Goal: Task Accomplishment & Management: Use online tool/utility

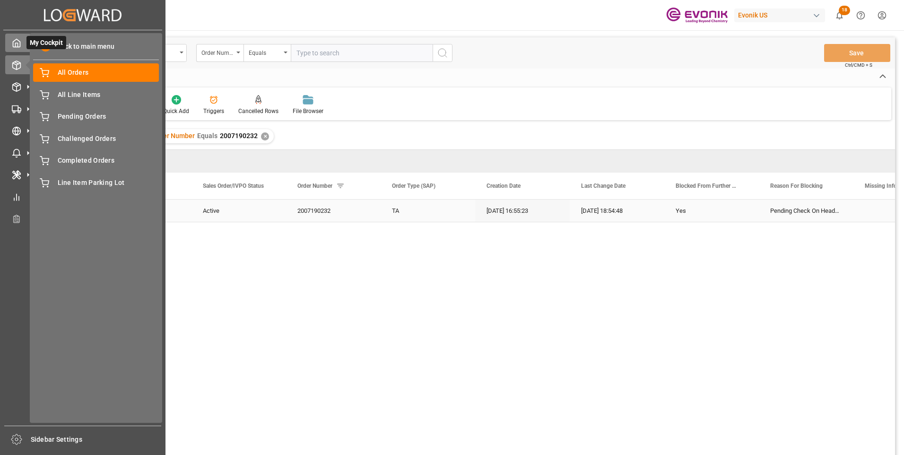
click at [16, 44] on polyline at bounding box center [17, 45] width 2 height 4
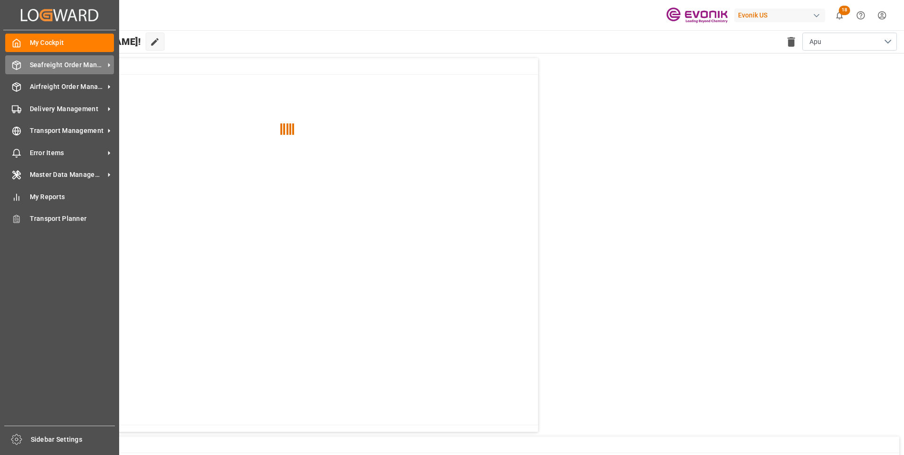
click at [49, 67] on span "Seafreight Order Management" at bounding box center [67, 65] width 75 height 10
click at [35, 68] on span "Seafreight Order Management" at bounding box center [67, 65] width 75 height 10
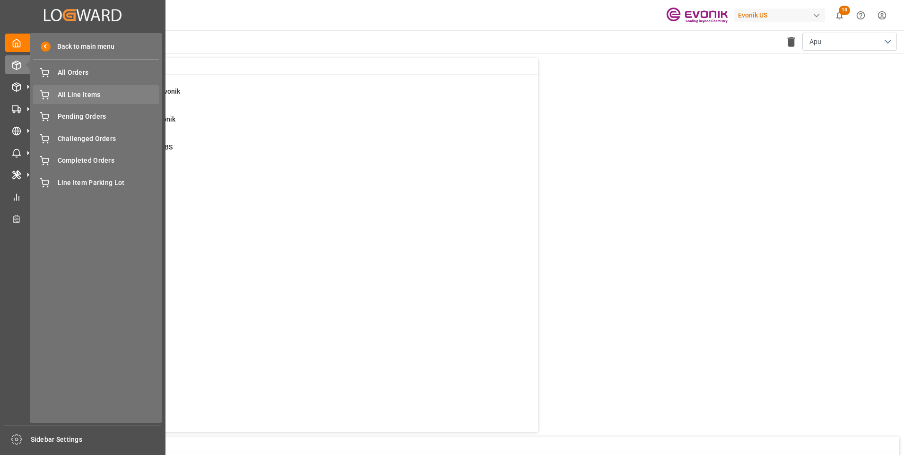
click at [64, 88] on div "All Line Items All Line Items" at bounding box center [96, 94] width 126 height 18
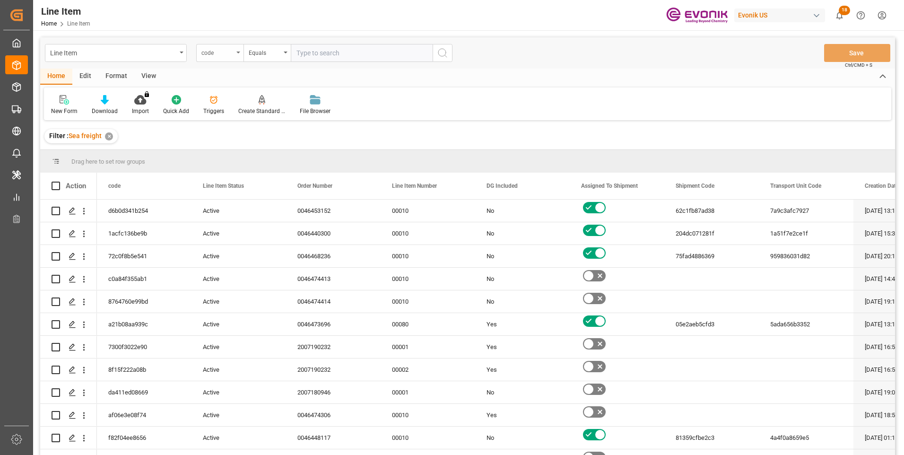
click at [235, 51] on div "code" at bounding box center [219, 53] width 47 height 18
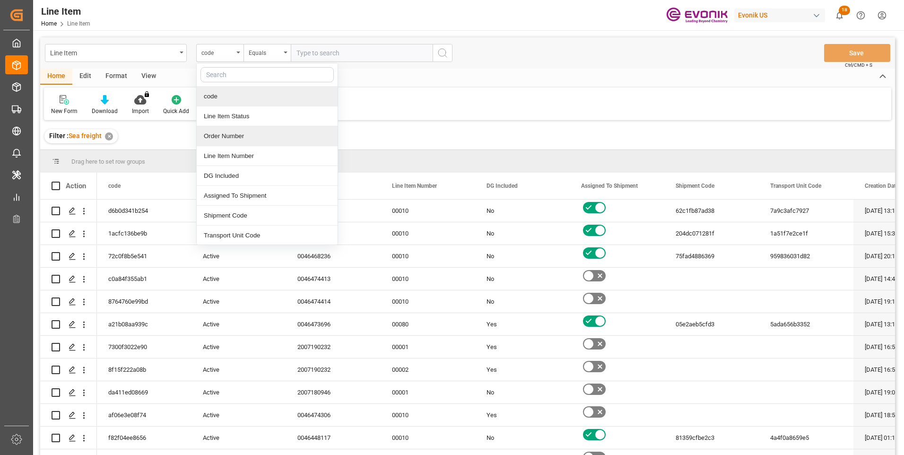
click at [218, 137] on div "Order Number" at bounding box center [267, 136] width 141 height 20
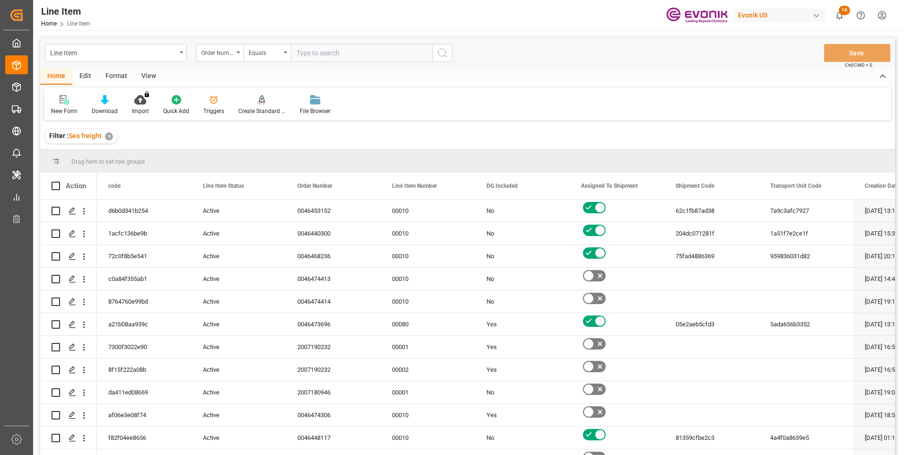
click at [309, 51] on input "text" at bounding box center [362, 53] width 142 height 18
paste input "0046463797"
type input "0046463797"
click at [448, 51] on icon "search button" at bounding box center [442, 52] width 11 height 11
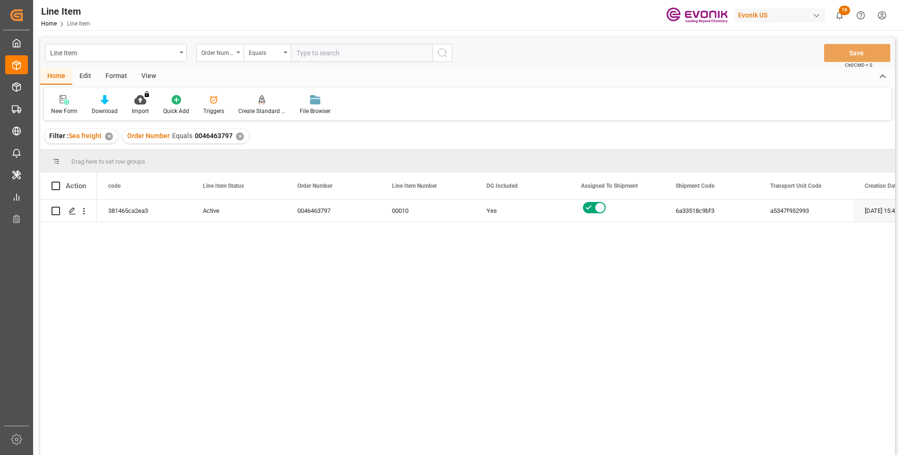
click at [151, 75] on div "View" at bounding box center [148, 77] width 29 height 16
click at [95, 103] on div at bounding box center [107, 100] width 47 height 10
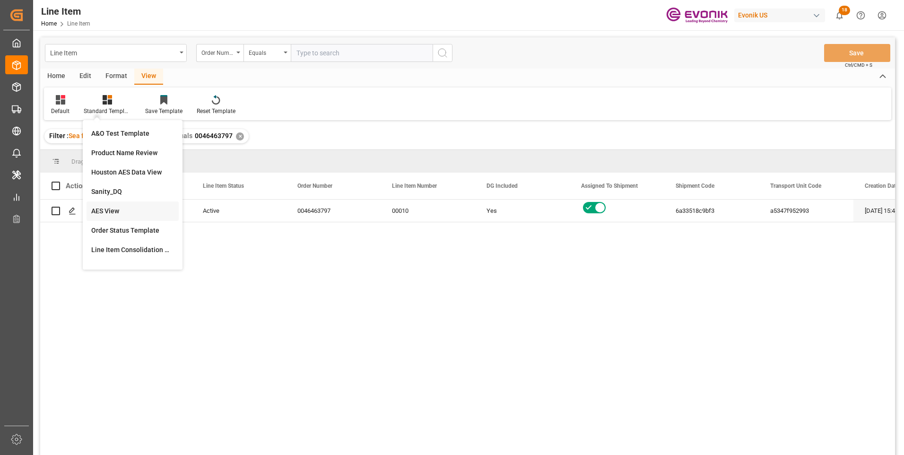
click at [110, 208] on div "AES View" at bounding box center [132, 211] width 83 height 10
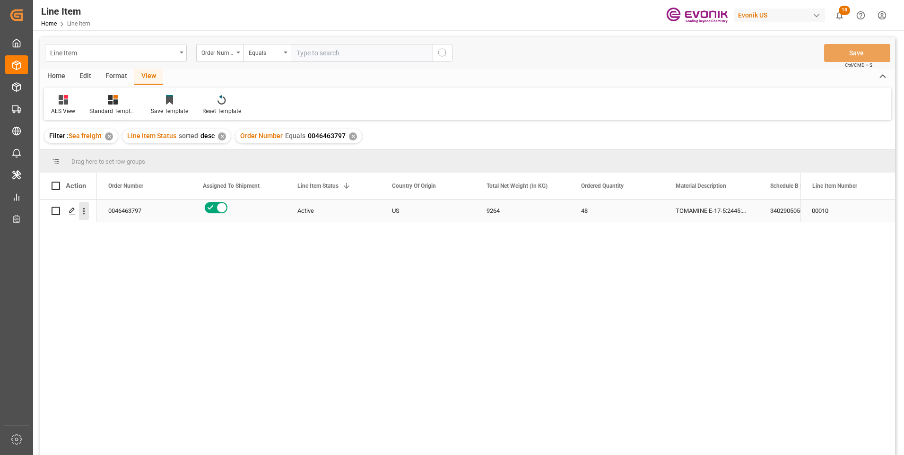
click at [86, 211] on icon "open menu" at bounding box center [84, 211] width 10 height 10
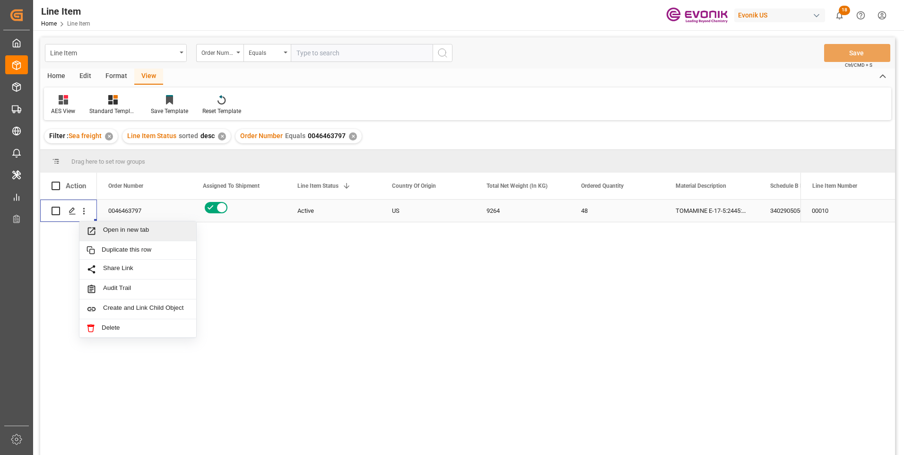
click at [125, 231] on span "Open in new tab" at bounding box center [146, 231] width 86 height 10
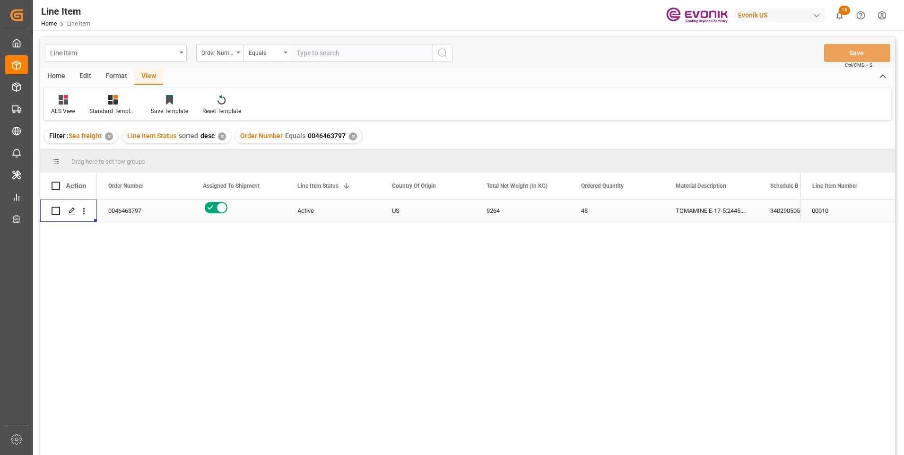
click at [502, 208] on div "9264" at bounding box center [522, 211] width 95 height 22
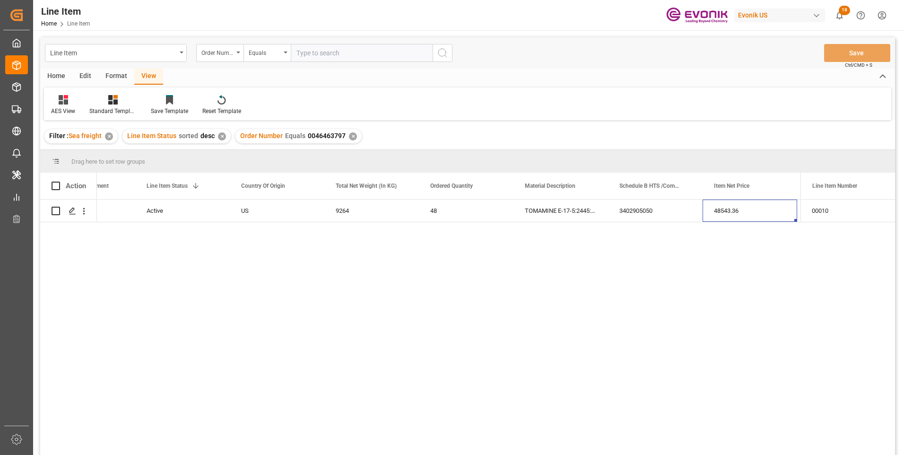
scroll to position [0, 245]
drag, startPoint x: 626, startPoint y: 210, endPoint x: 618, endPoint y: 215, distance: 9.1
click at [625, 210] on div "48543.36" at bounding box center [655, 211] width 95 height 22
click at [741, 214] on div "USD" at bounding box center [750, 211] width 95 height 22
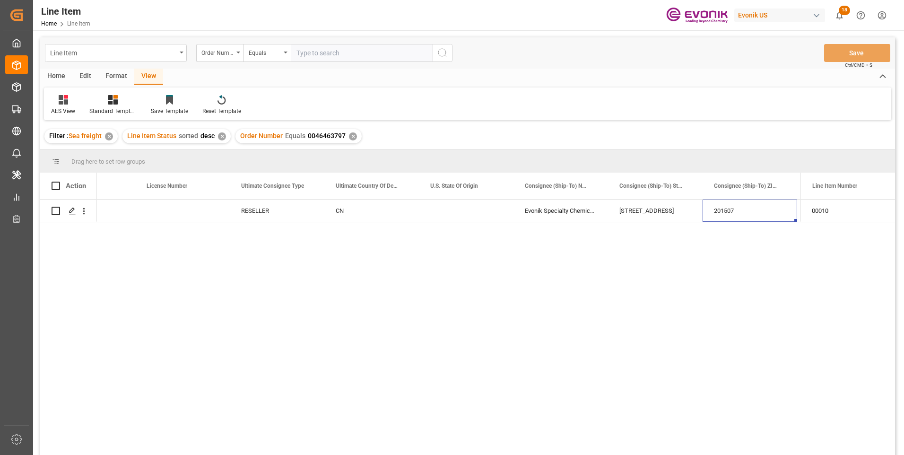
click at [313, 51] on input "text" at bounding box center [362, 53] width 142 height 18
paste input "0046460907"
type input "0046460907"
click at [445, 48] on icon "search button" at bounding box center [442, 52] width 11 height 11
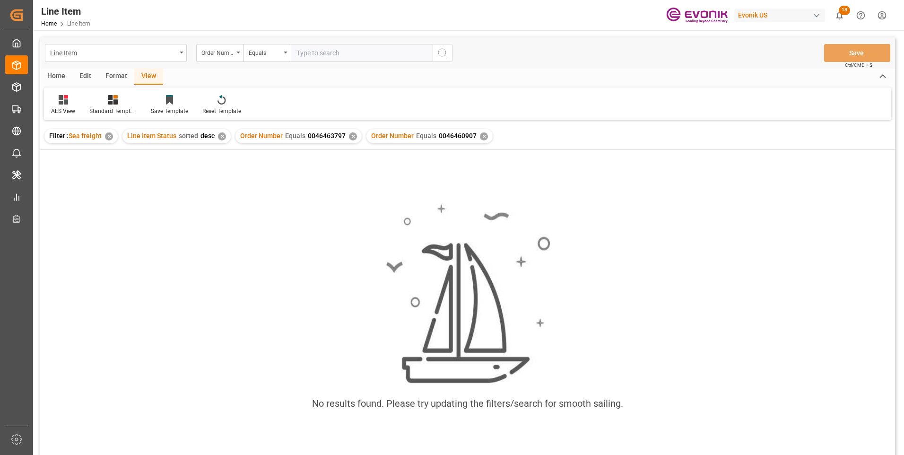
click at [349, 136] on div "✕" at bounding box center [353, 136] width 8 height 8
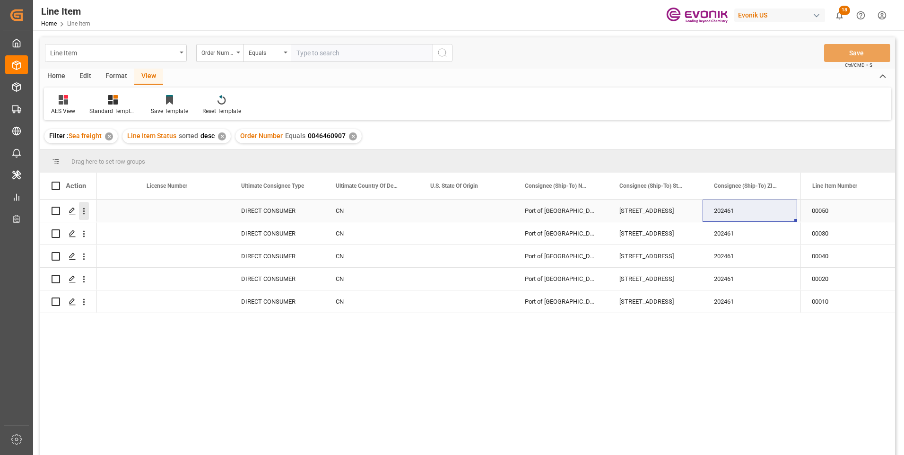
click at [85, 210] on icon "open menu" at bounding box center [84, 211] width 10 height 10
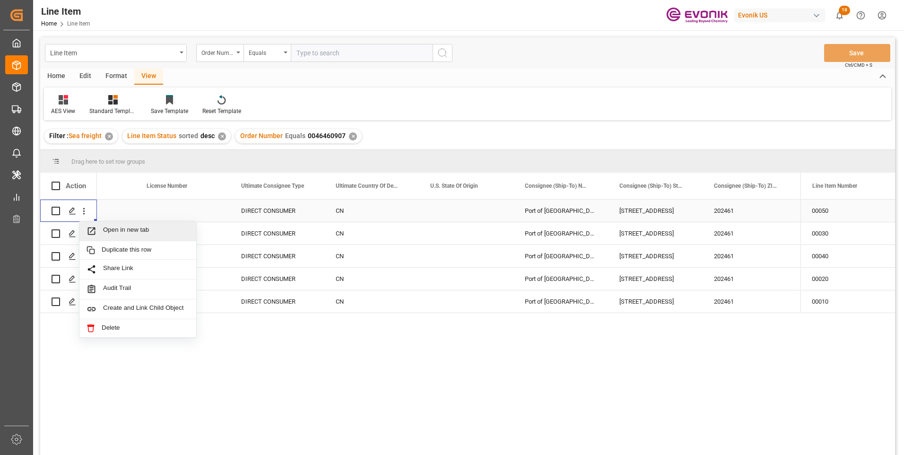
click at [129, 231] on span "Open in new tab" at bounding box center [146, 231] width 86 height 10
click at [195, 215] on div "Press SPACE to select this row." at bounding box center [182, 211] width 95 height 22
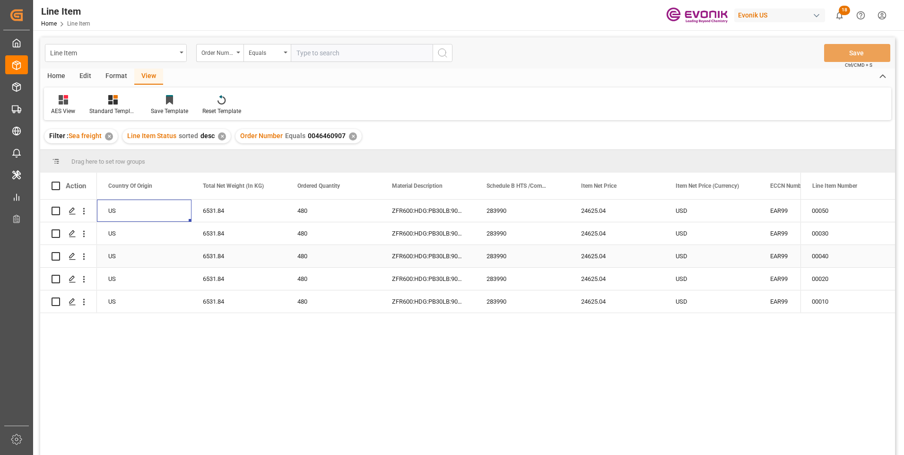
scroll to position [0, 95]
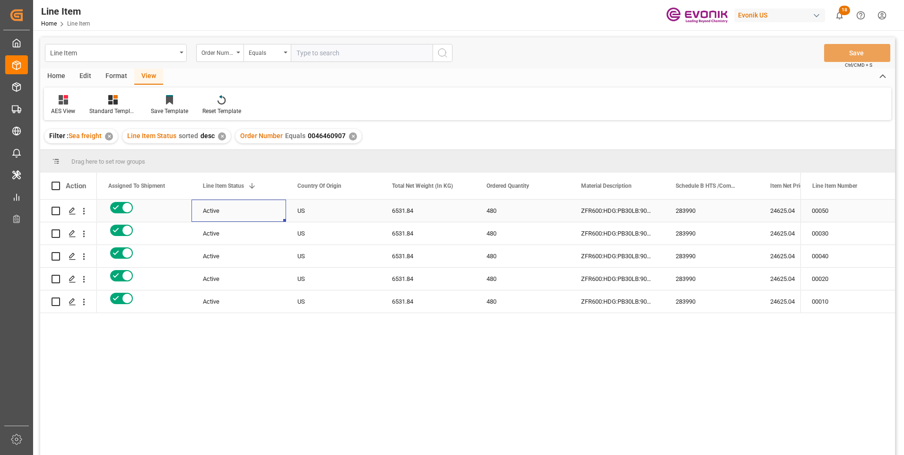
click at [214, 207] on div "Active" at bounding box center [239, 211] width 72 height 22
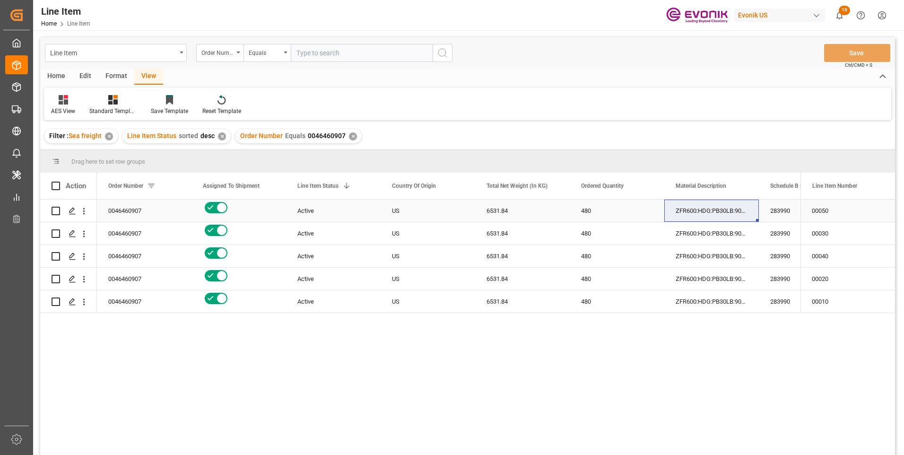
drag, startPoint x: 502, startPoint y: 212, endPoint x: 498, endPoint y: 216, distance: 5.4
click at [501, 213] on div "6531.84" at bounding box center [522, 211] width 95 height 22
click at [709, 213] on div "ZFR600:HDG:PB30LB:900SWP:I2:P:DUB.REG?:$" at bounding box center [711, 211] width 95 height 22
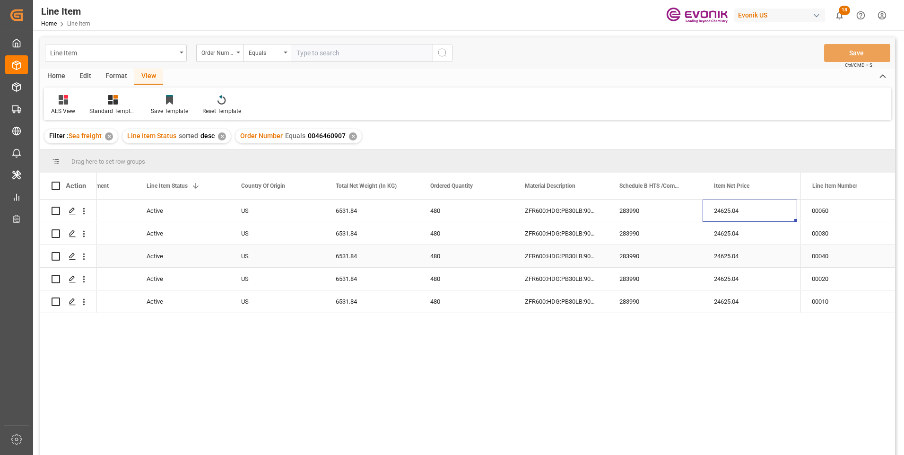
scroll to position [0, 245]
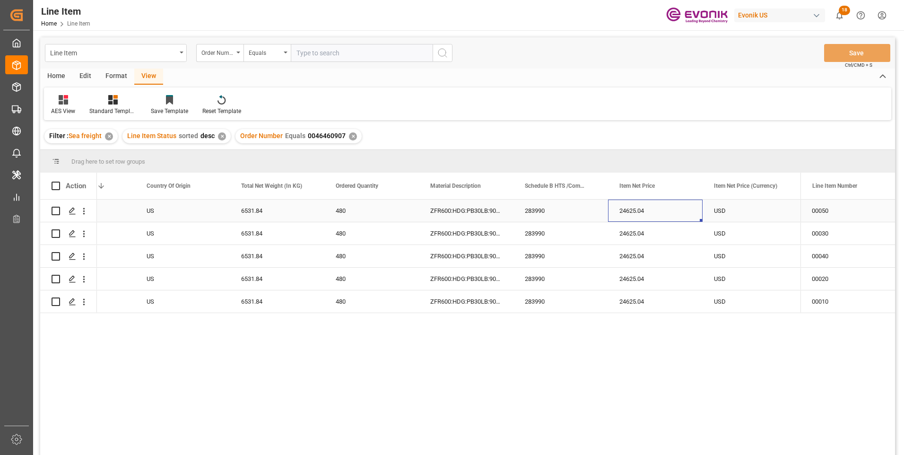
click at [639, 207] on div "24625.04" at bounding box center [655, 211] width 95 height 22
click at [268, 234] on div "6531.84" at bounding box center [277, 233] width 95 height 22
drag, startPoint x: 633, startPoint y: 232, endPoint x: 617, endPoint y: 242, distance: 18.9
click at [633, 232] on div "24625.04" at bounding box center [655, 233] width 95 height 22
click at [268, 254] on div "6531.84" at bounding box center [277, 256] width 95 height 22
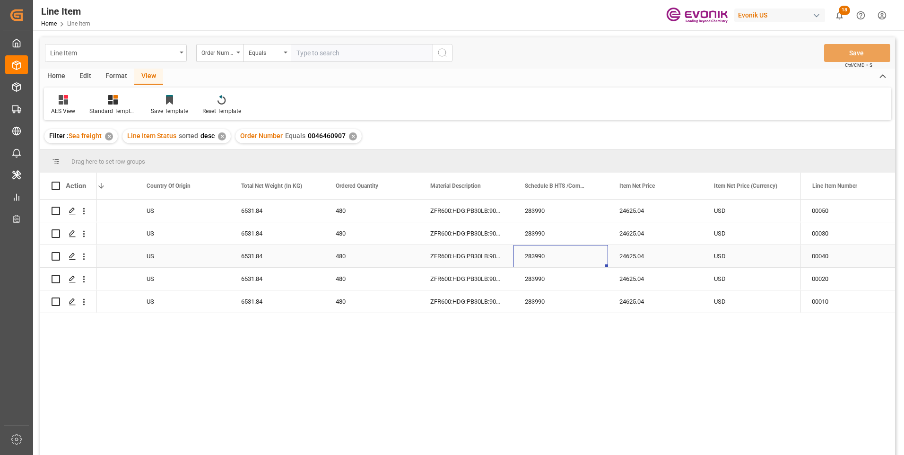
click at [542, 257] on div "283990" at bounding box center [561, 256] width 95 height 22
click at [632, 256] on div "24625.04" at bounding box center [655, 256] width 95 height 22
click at [252, 276] on div "6531.84" at bounding box center [277, 279] width 95 height 22
click at [637, 278] on div "24625.04" at bounding box center [655, 279] width 95 height 22
click at [250, 298] on div "6531.84" at bounding box center [277, 301] width 95 height 22
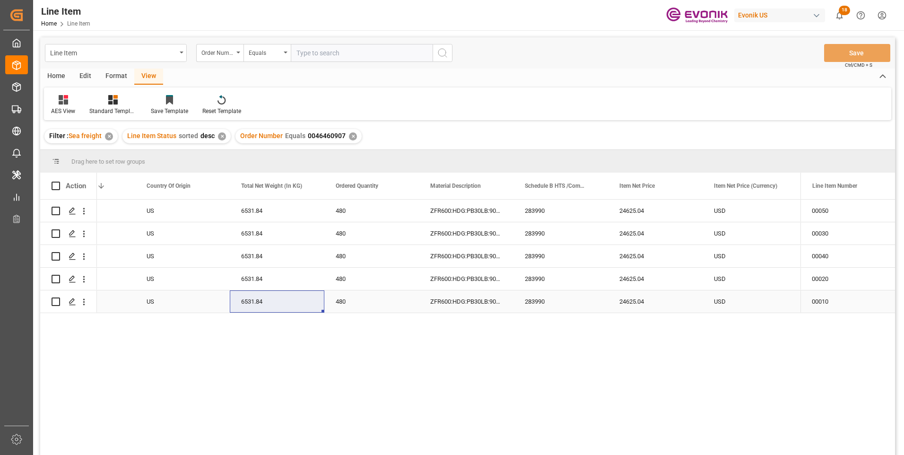
click at [628, 299] on div "24625.04" at bounding box center [655, 301] width 95 height 22
drag, startPoint x: 716, startPoint y: 204, endPoint x: 708, endPoint y: 283, distance: 79.3
click at [716, 204] on div "USD" at bounding box center [750, 211] width 95 height 22
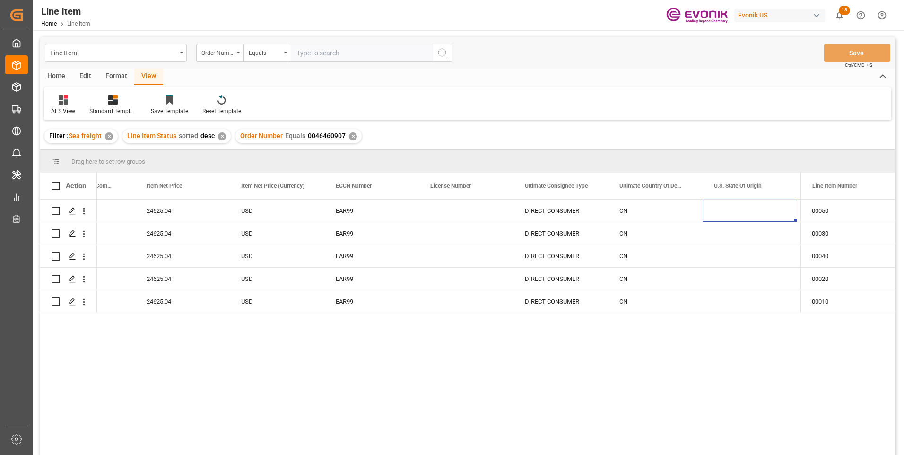
scroll to position [0, 813]
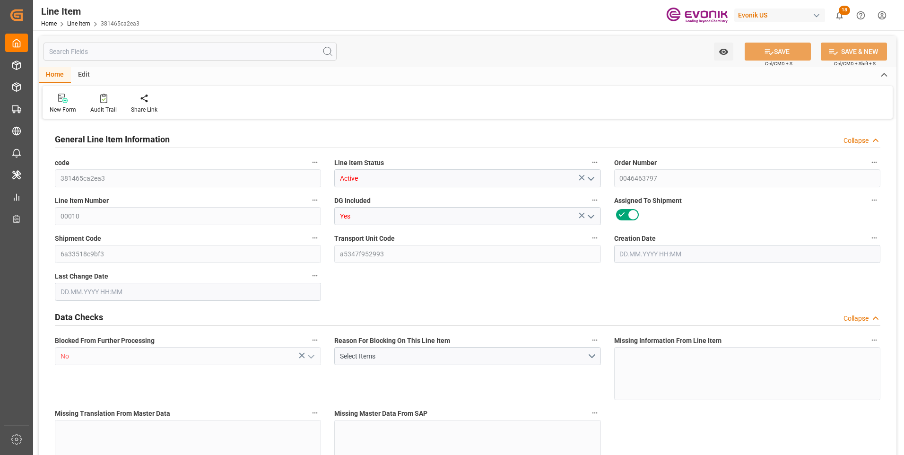
type input "381465ca2ea3"
type input "Active"
type input "0046463797"
type input "00010"
type input "Yes"
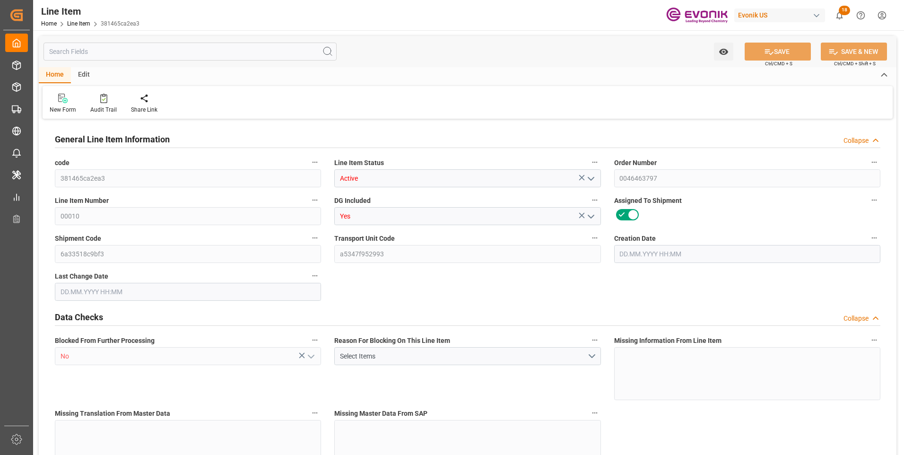
type input "6a33518c9bf3"
type input "a5347f952993"
type input "No"
type input "DR"
type input "Yes"
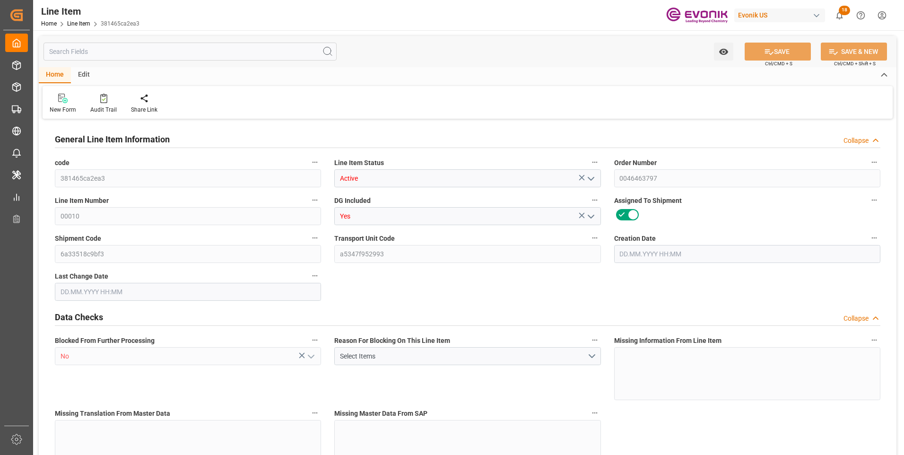
type input "99103855"
type textarea "TOMAMINE E-17-5:2445:193:OI:P"
type input "USD"
type input "PACK"
type input "3402905050"
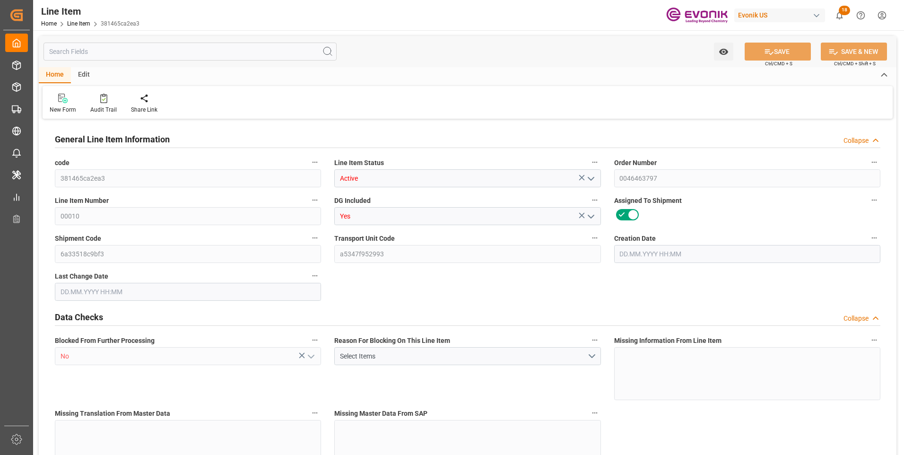
type input "EAR99"
type input "US"
type input "DR"
type input "KGM"
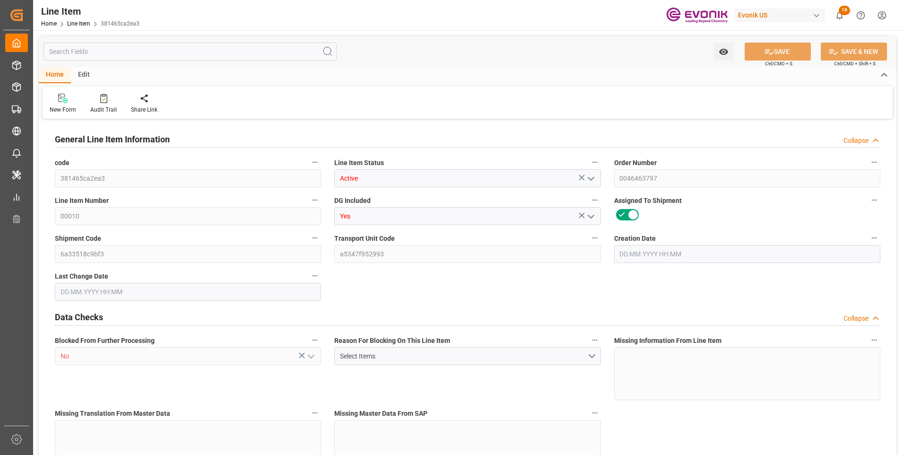
type textarea "KGM"
type input "KGM"
type textarea "KGM"
type input "M3"
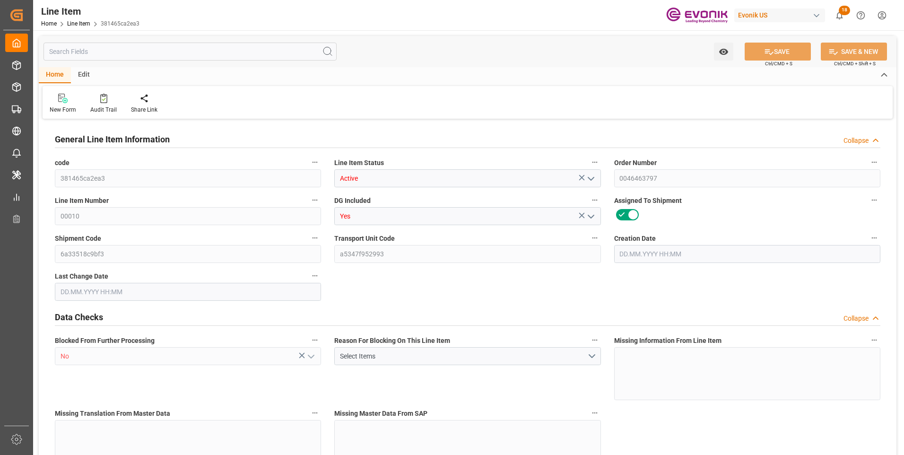
type textarea "DMQ"
type input "M3"
type input "DR"
type input "KGM"
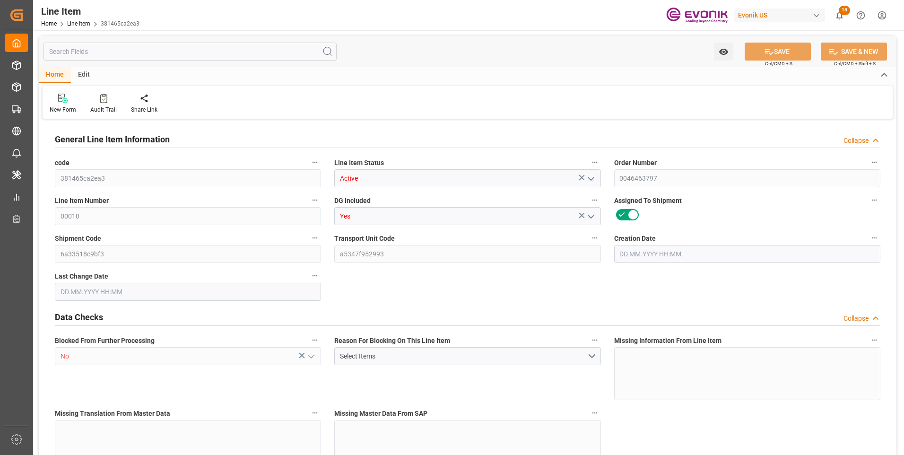
type input "M3"
type input "12"
type input "10069.968"
type input "9264"
type input "13.72"
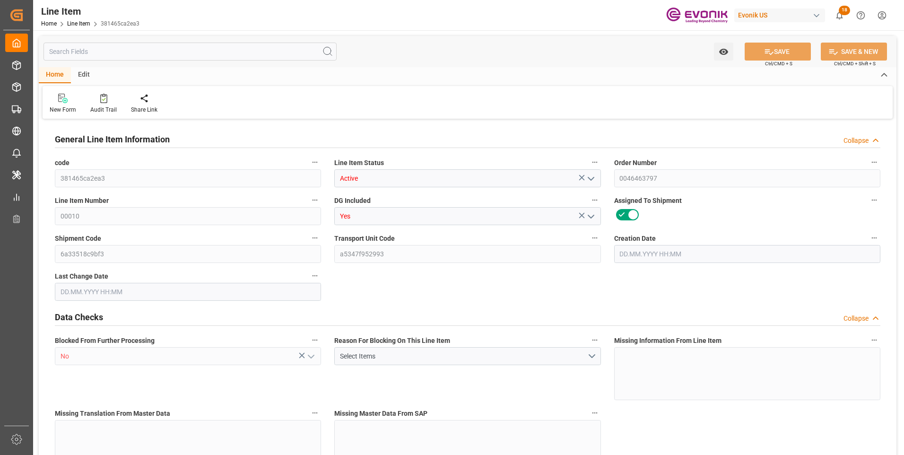
type input "48"
type input "48543.36"
type input "48"
type input "9264"
type input "10069.968"
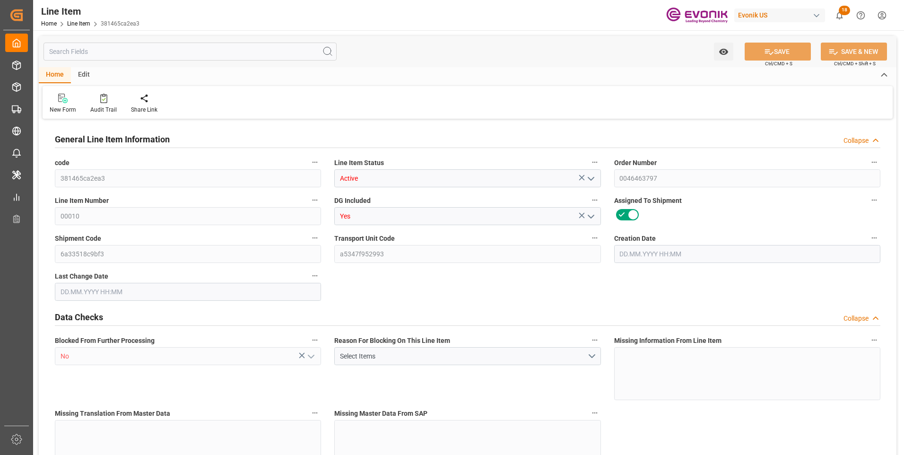
type input "10069.968"
type input "10309.968"
type input "9264"
type input "13.72"
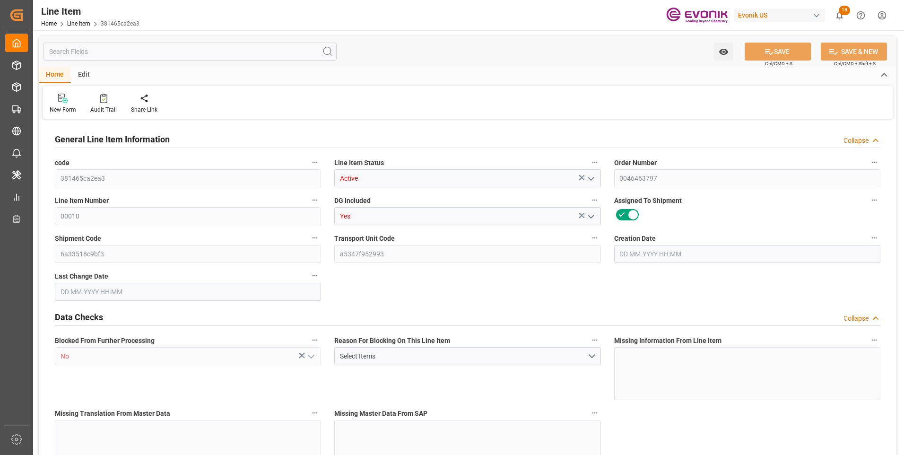
type input "13719.984"
type input "48"
type input "10069.968"
type input "9264"
type input "13.72"
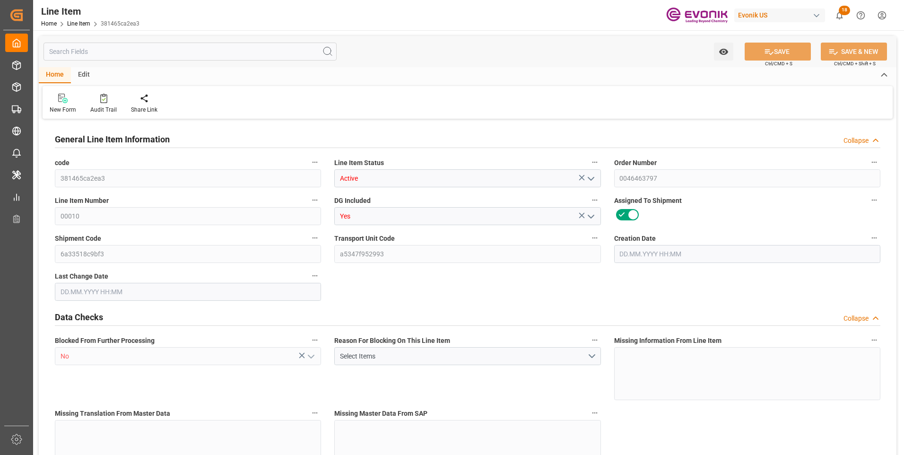
type input "04.09.2025 15:49"
type input "19.09.2025 14:01"
type input "18.11.2025"
type input "26.09.2025"
type input "19.09.2025"
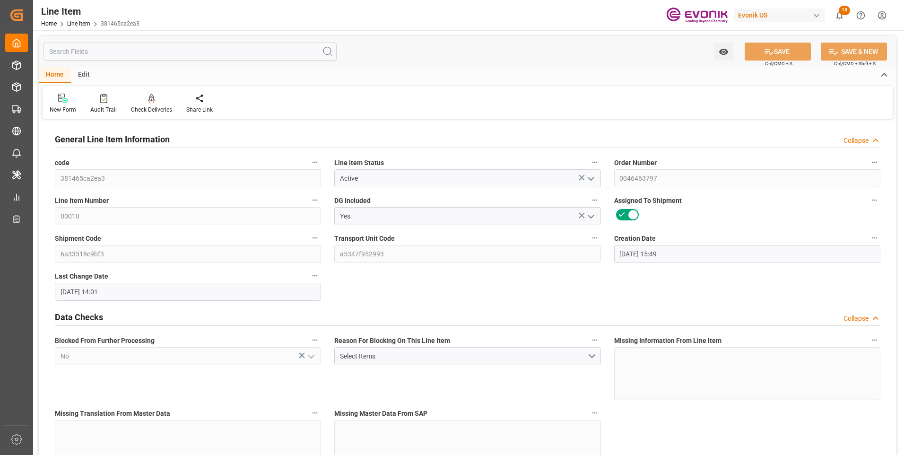
click at [92, 55] on input "text" at bounding box center [190, 52] width 293 height 18
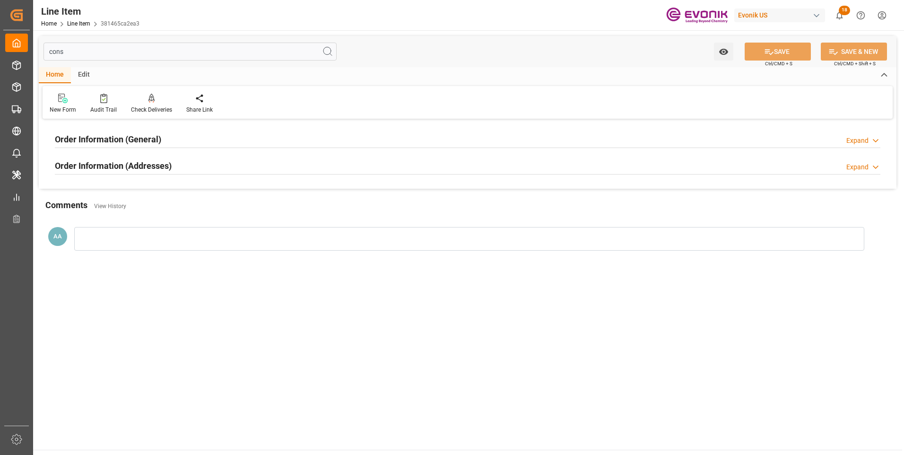
type input "cons"
click at [112, 141] on h2 "Order Information (General)" at bounding box center [108, 139] width 106 height 13
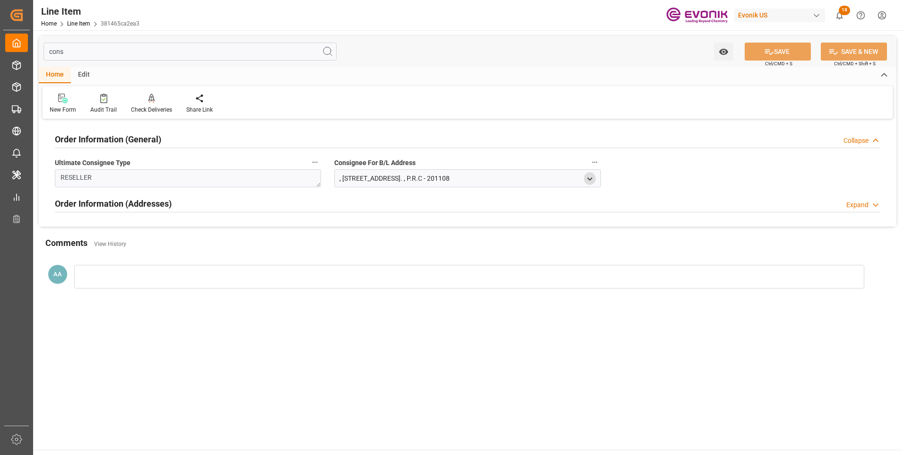
click at [594, 176] on icon "open menu" at bounding box center [590, 179] width 8 height 8
click at [657, 311] on main "cons Watch Option SAVE Ctrl/CMD + S SAVE & NEW Ctrl/CMD + Shift + S Home Edit N…" at bounding box center [467, 239] width 869 height 419
click at [592, 176] on icon "close menu" at bounding box center [590, 179] width 8 height 8
click at [161, 206] on h2 "Order Information (Addresses)" at bounding box center [113, 203] width 117 height 13
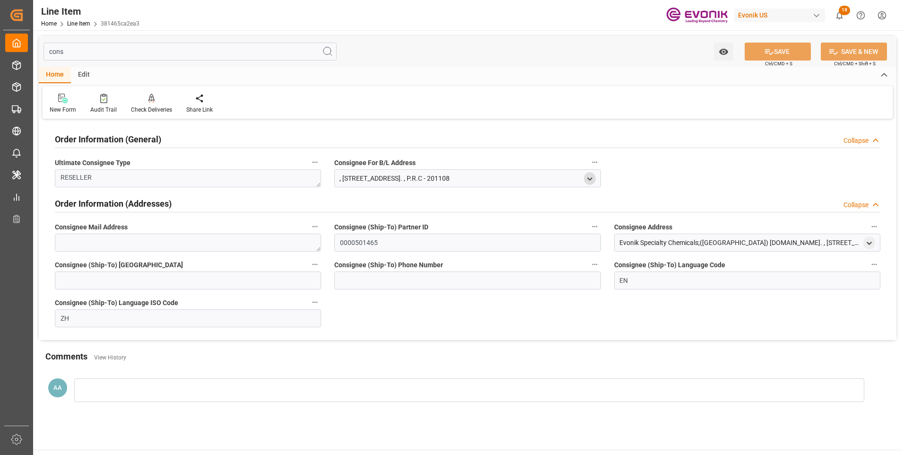
click at [658, 243] on div "Evonik Specialty Chemicals;(Shanghai) Co.Ltd. , 89 Pugong Road , Shanghai , 020…" at bounding box center [741, 243] width 242 height 10
drag, startPoint x: 667, startPoint y: 243, endPoint x: 594, endPoint y: 247, distance: 72.5
click at [594, 247] on div "Order Information (General) Collapse Ultimate Consignee Type RESELLER Consignee…" at bounding box center [468, 231] width 858 height 218
click at [634, 242] on div "Evonik Specialty Chemicals;(Shanghai) Co.Ltd. , 89 Pugong Road , Shanghai , 020…" at bounding box center [741, 243] width 242 height 10
drag, startPoint x: 666, startPoint y: 243, endPoint x: 620, endPoint y: 245, distance: 46.4
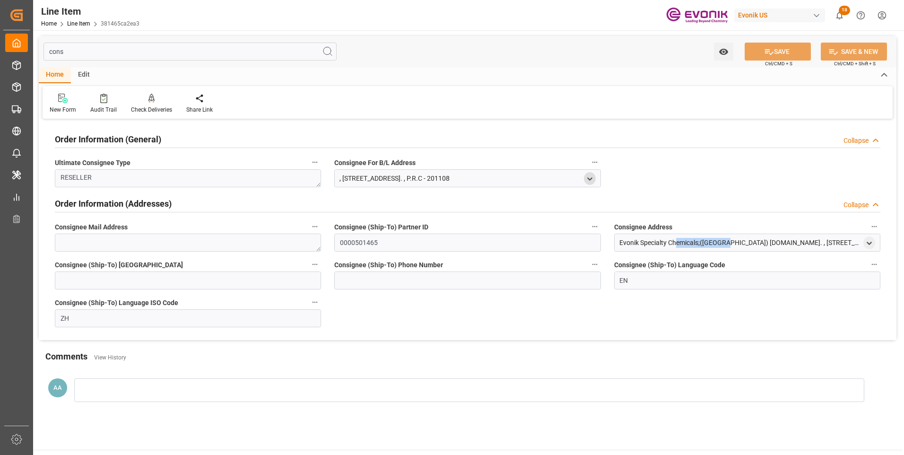
click at [620, 245] on div "Evonik Specialty Chemicals;(Shanghai) Co.Ltd. , 89 Pugong Road , Shanghai , 020…" at bounding box center [741, 243] width 242 height 10
copy div "Evonik Specialty"
click at [869, 243] on icon "open menu" at bounding box center [869, 243] width 8 height 8
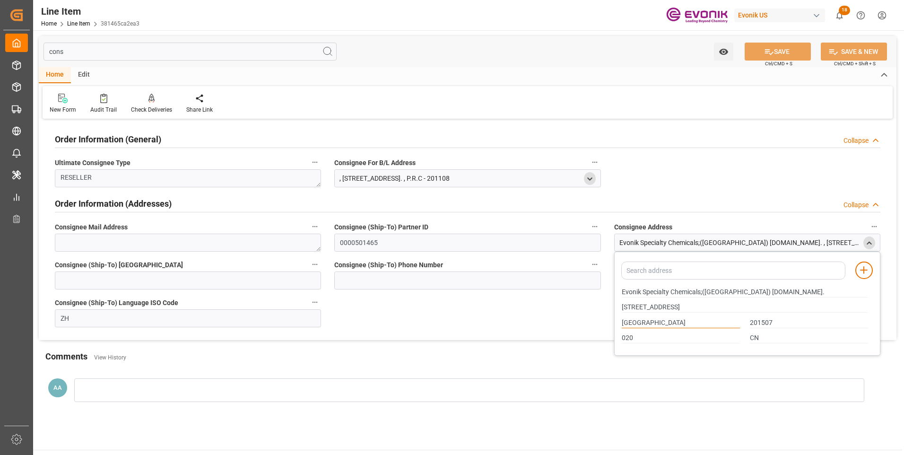
click at [632, 324] on input "[GEOGRAPHIC_DATA]" at bounding box center [681, 323] width 118 height 10
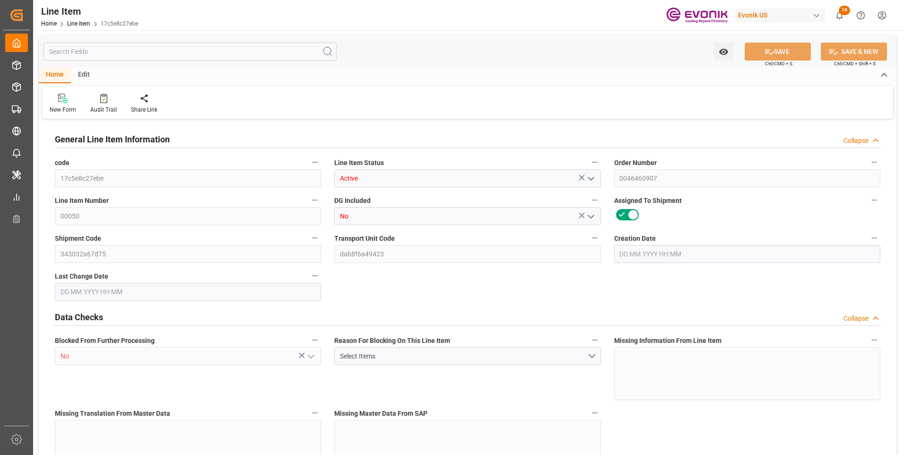
type input "16"
type input "6733.44"
type input "6531.84"
type input "24.4382"
type input "480"
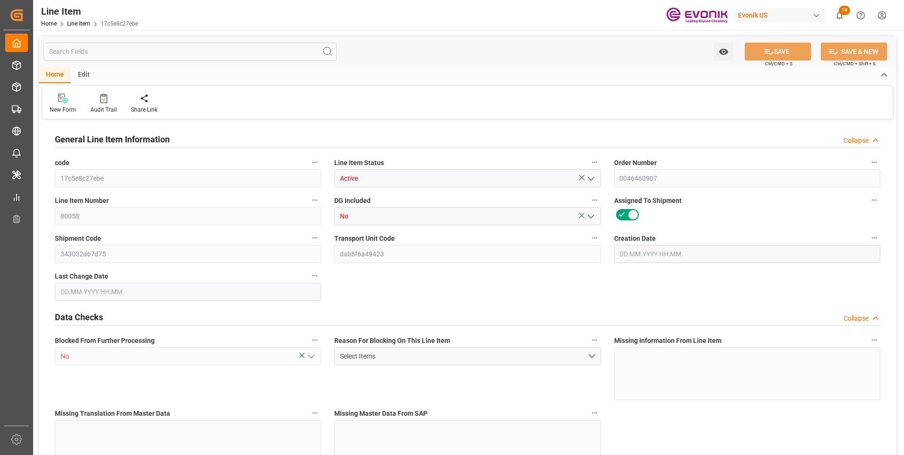
type input "24625.04"
type input "480"
type input "6733.44"
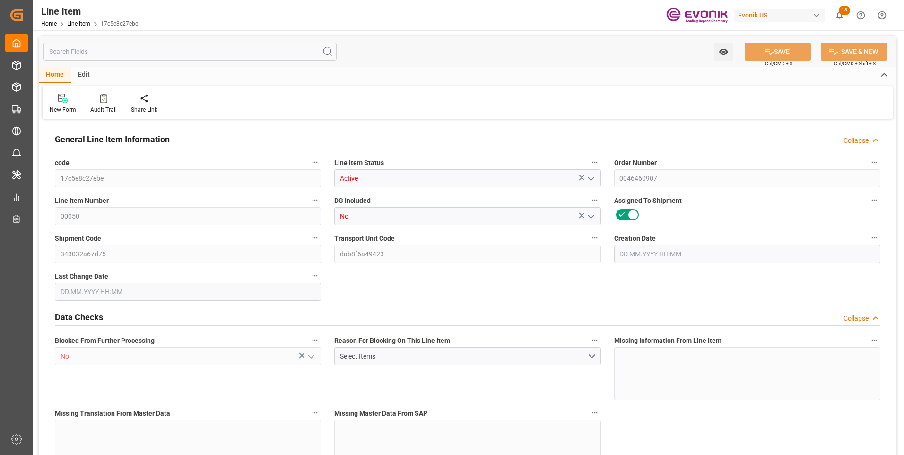
type input "7021.44"
type input "6531.84"
type input "24.4382"
type input "24438.24"
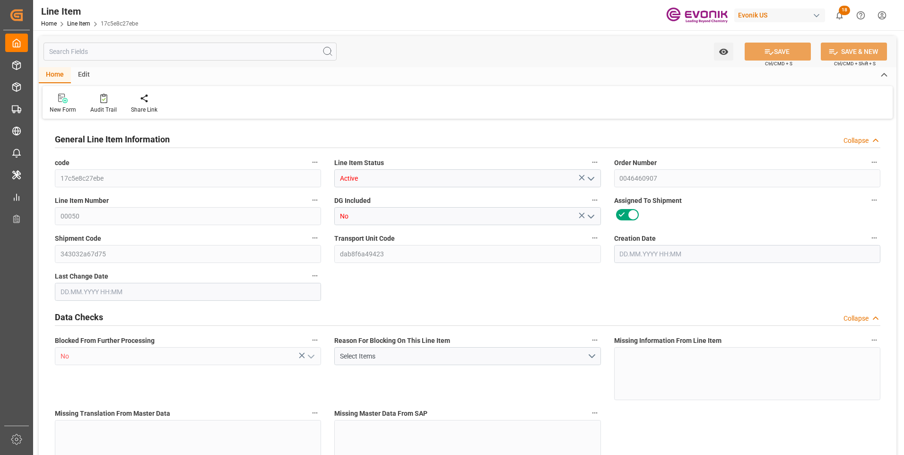
type input "0"
type input "09.09.2025 14:23"
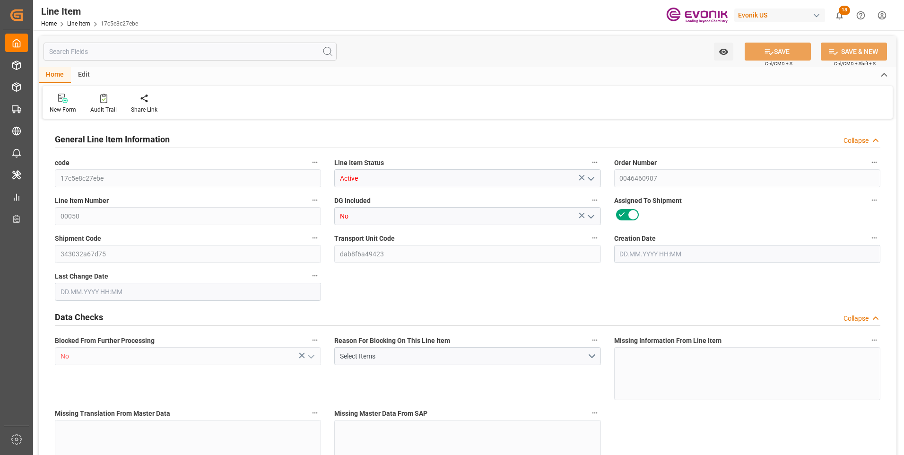
type input "09.09.2025 19:42"
type input "03.11.2025"
type input "29.09.2025"
type input "22.09.2025"
click at [128, 51] on input "text" at bounding box center [190, 52] width 293 height 18
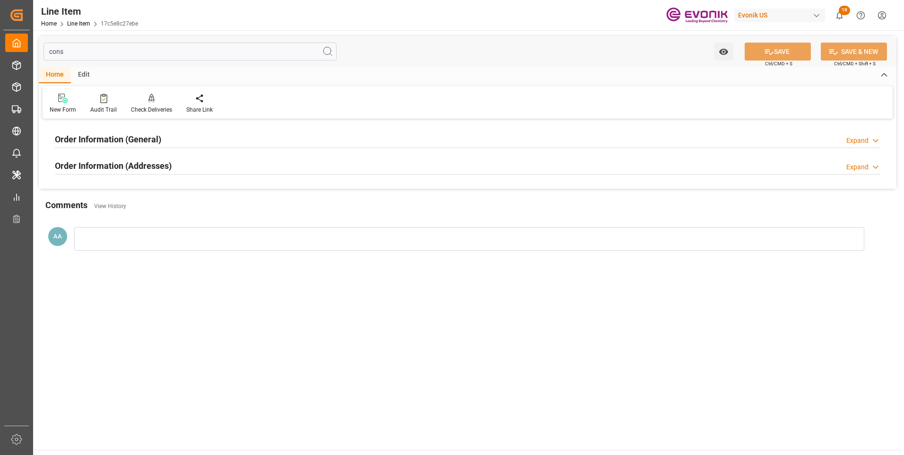
type input "cons"
click at [111, 141] on h2 "Order Information (General)" at bounding box center [108, 139] width 106 height 13
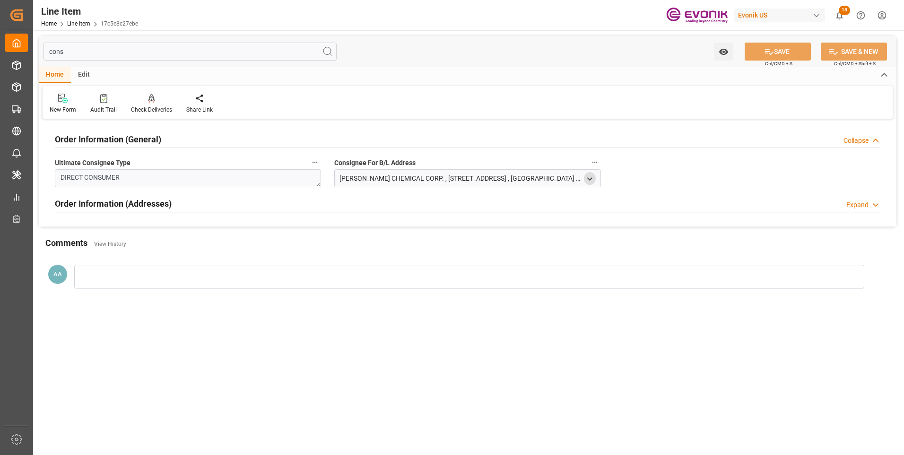
click at [590, 179] on polyline "open menu" at bounding box center [590, 179] width 4 height 2
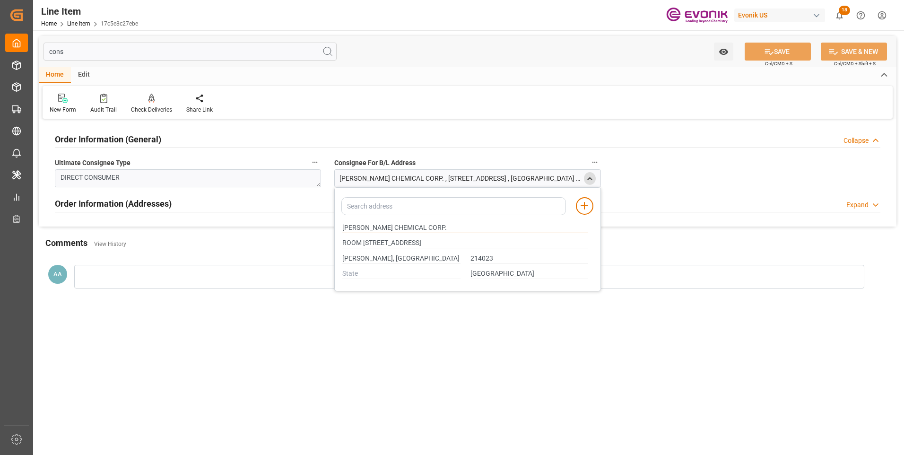
drag, startPoint x: 398, startPoint y: 227, endPoint x: 276, endPoint y: 227, distance: 122.0
click at [276, 227] on div "cons Watch Option SAVE Ctrl/CMD + S SAVE & NEW Ctrl/CMD + Shift + S Home Edit N…" at bounding box center [468, 170] width 858 height 268
